Goal: Information Seeking & Learning: Learn about a topic

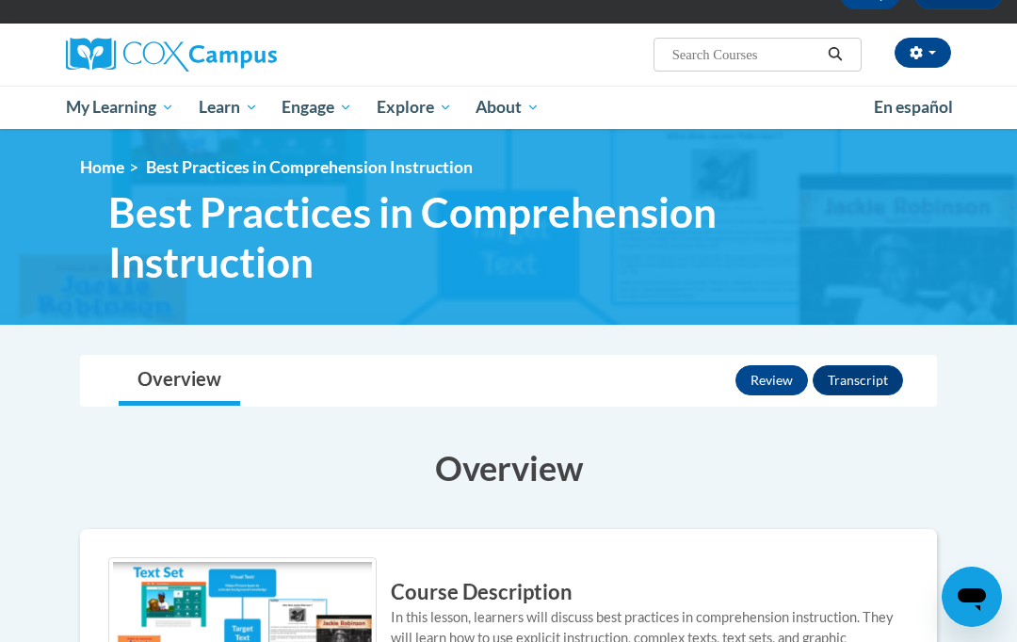
scroll to position [116, 0]
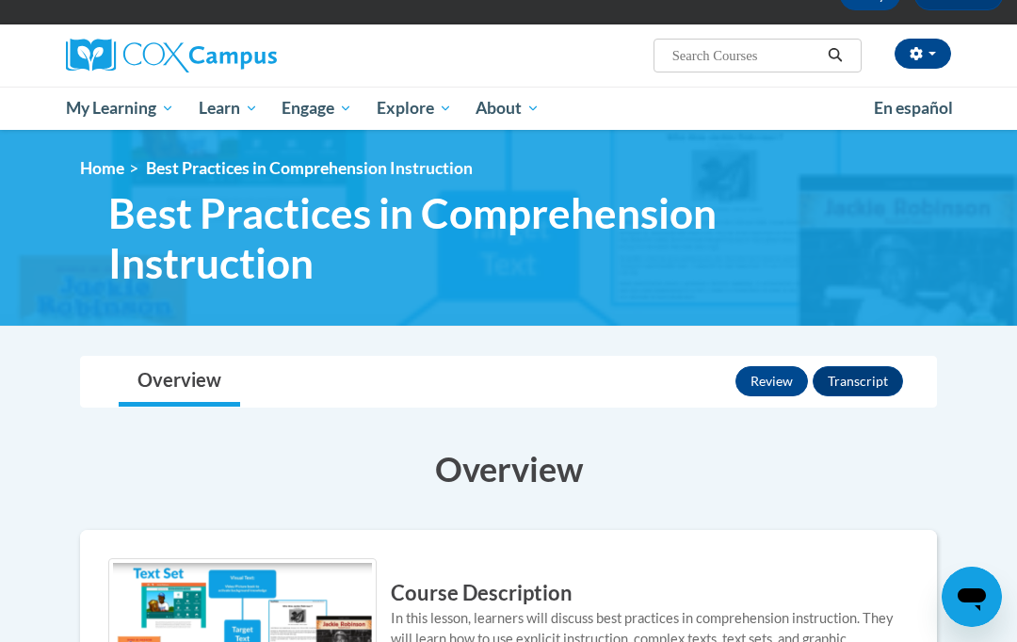
click at [105, 169] on link "Home" at bounding box center [102, 168] width 44 height 20
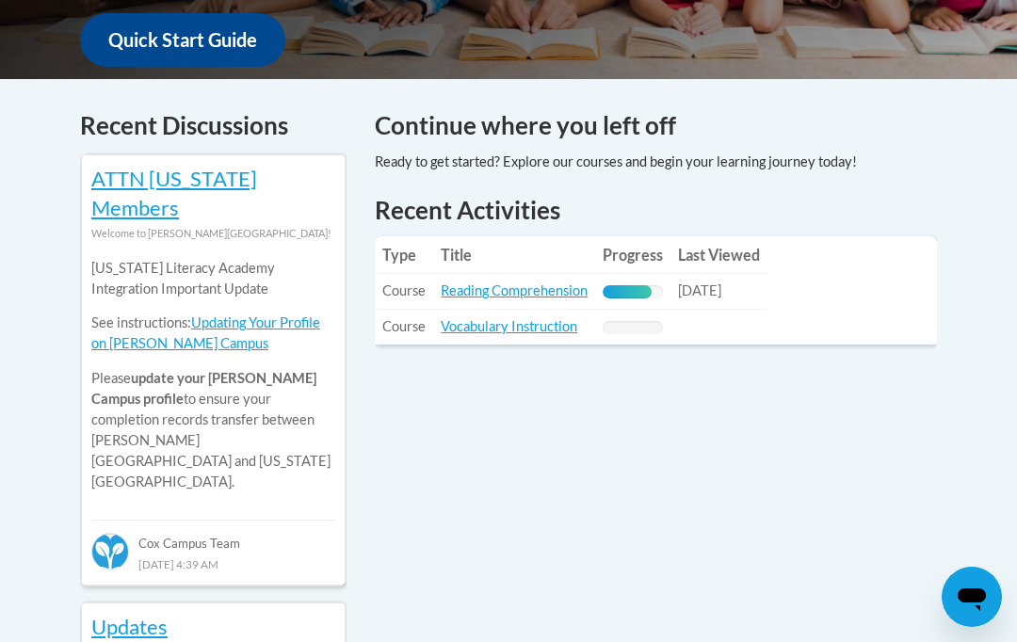
scroll to position [740, 0]
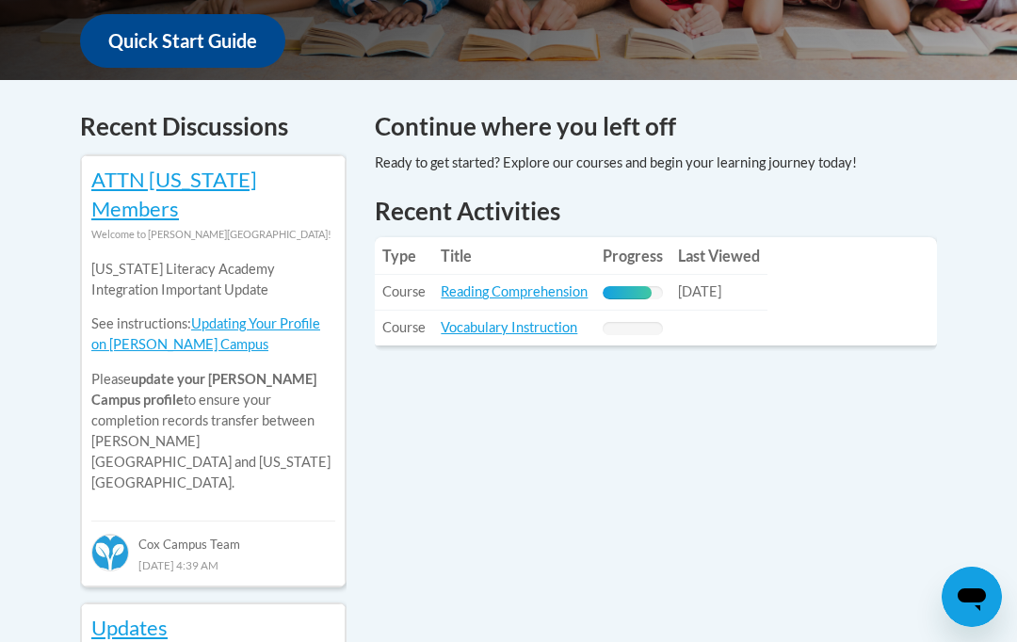
click at [412, 283] on span "Course" at bounding box center [403, 291] width 43 height 16
click at [541, 283] on link "Reading Comprehension" at bounding box center [514, 291] width 147 height 16
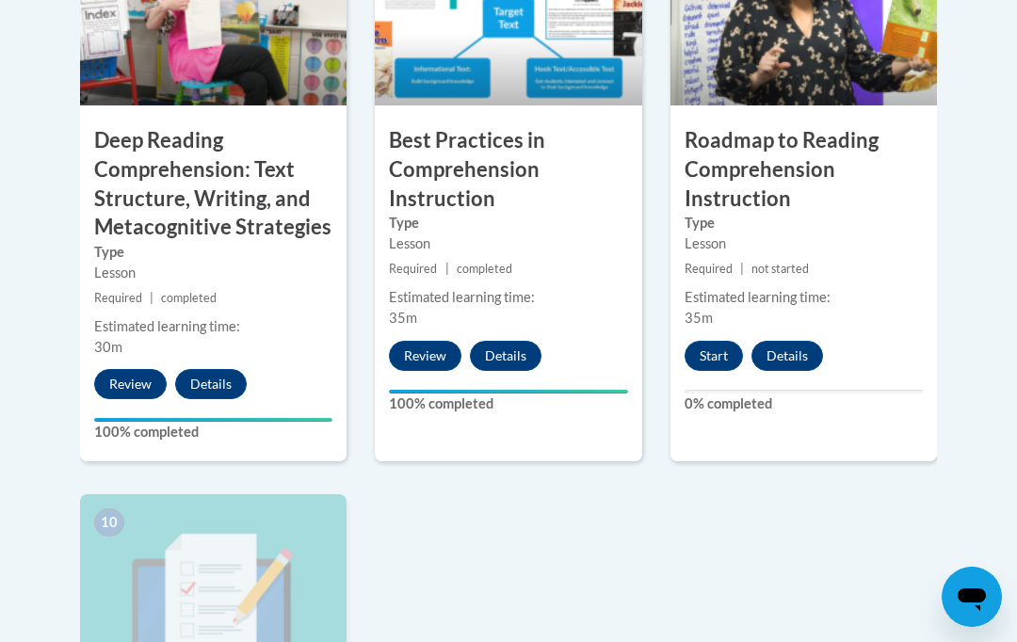
scroll to position [1869, 0]
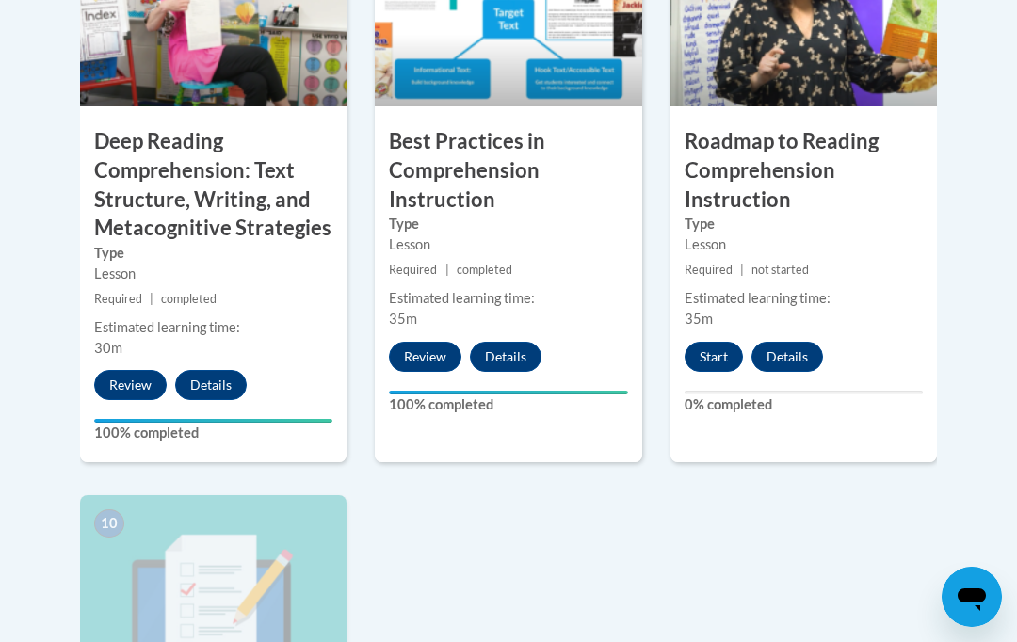
click at [718, 342] on button "Start" at bounding box center [713, 357] width 58 height 30
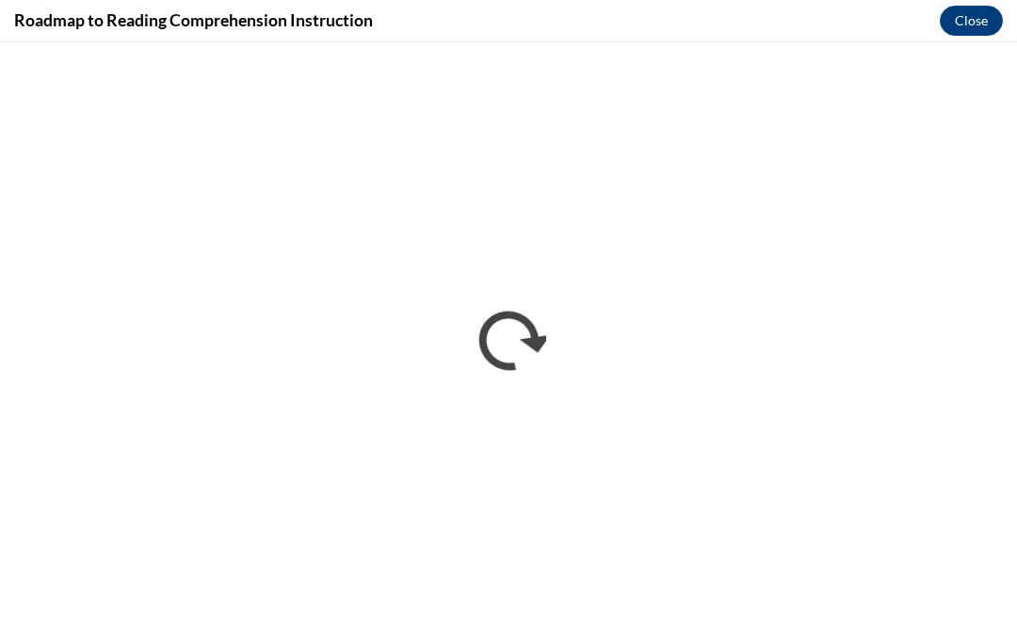
scroll to position [0, 0]
